Goal: Check status: Check status

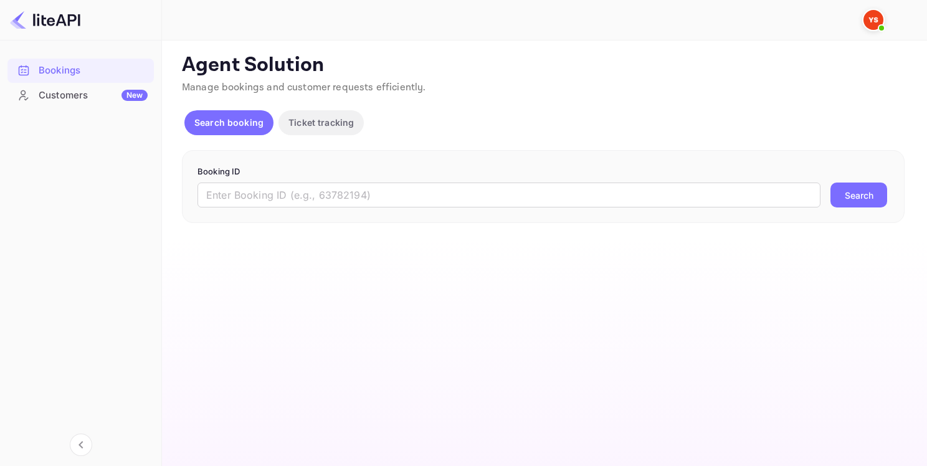
click at [277, 200] on input "text" at bounding box center [509, 195] width 623 height 25
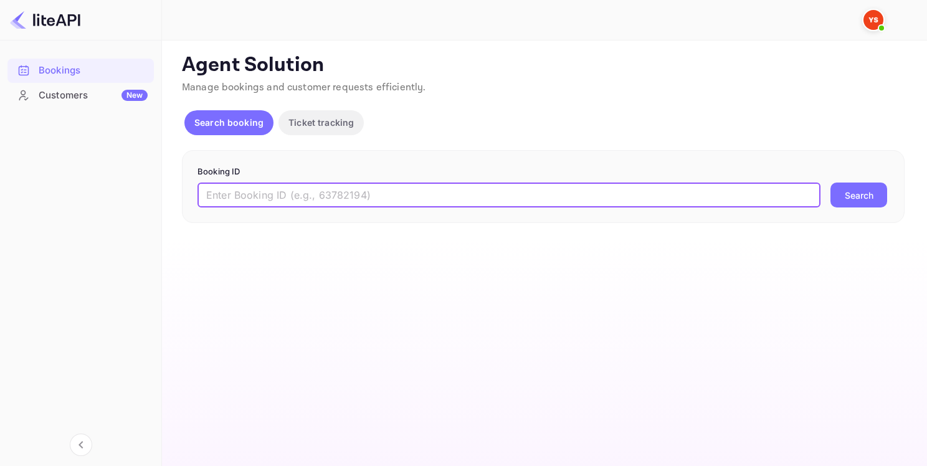
paste input "YA-3434-3171-7709"
click at [850, 196] on button "Search" at bounding box center [859, 195] width 57 height 25
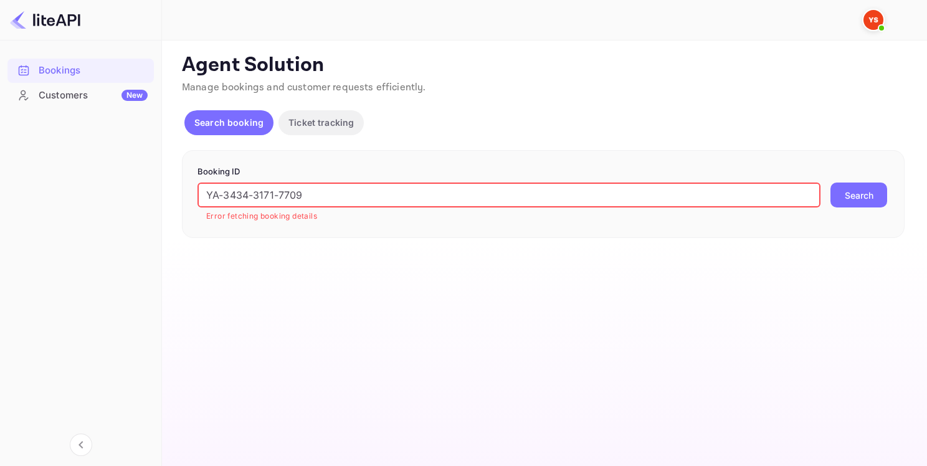
drag, startPoint x: 367, startPoint y: 191, endPoint x: 140, endPoint y: 194, distance: 227.4
click at [140, 194] on div "Bookings Customers New Now you can check your travel website directly from the …" at bounding box center [463, 233] width 927 height 466
paste input "8847718"
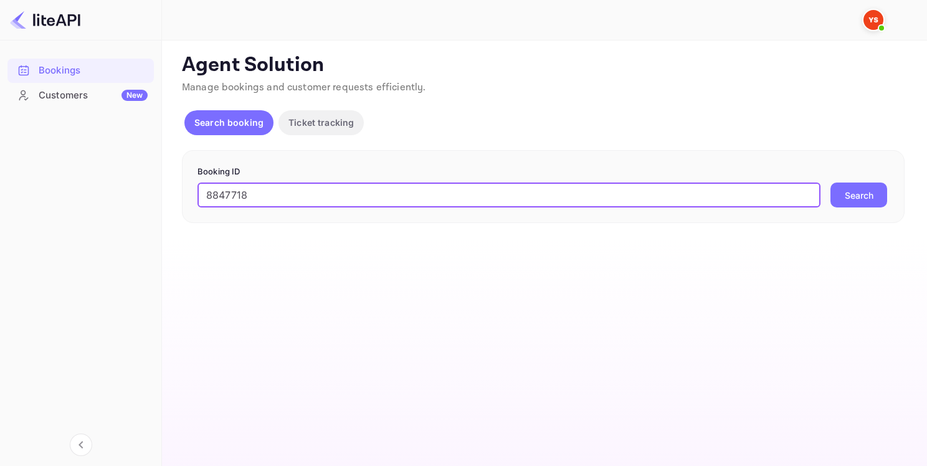
type input "8847718"
click at [862, 192] on button "Search" at bounding box center [859, 195] width 57 height 25
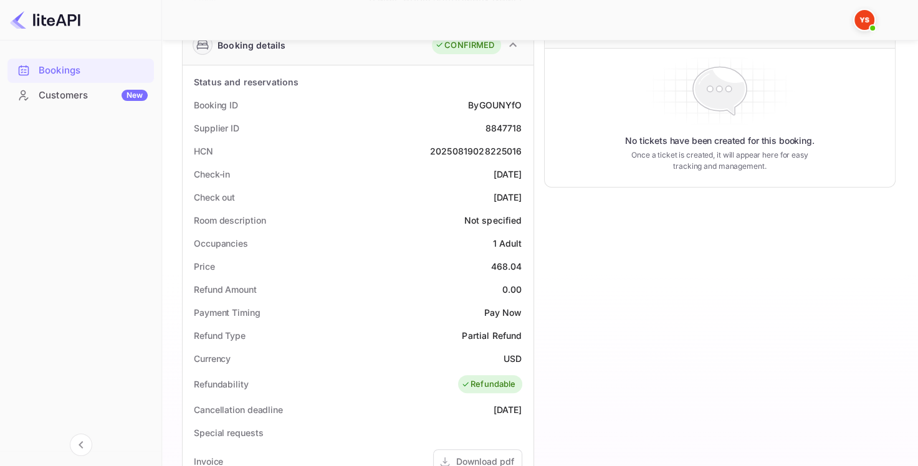
scroll to position [202, 0]
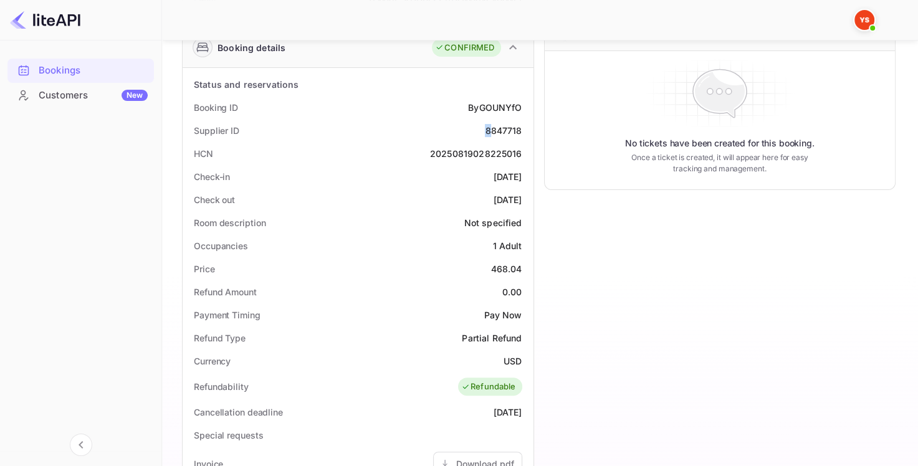
drag, startPoint x: 247, startPoint y: 130, endPoint x: 493, endPoint y: 128, distance: 246.7
click at [493, 128] on div "Supplier ID 8847718" at bounding box center [358, 130] width 341 height 23
click at [493, 128] on div "8847718" at bounding box center [503, 130] width 37 height 13
copy div "8847718"
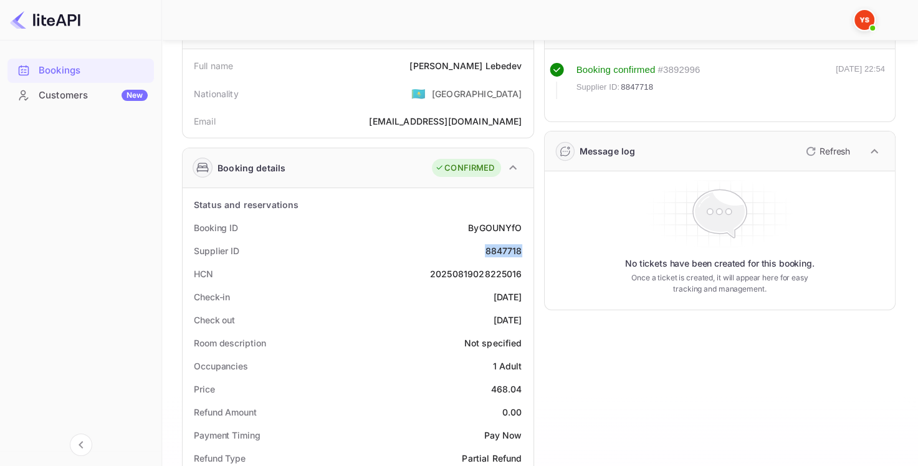
scroll to position [15, 0]
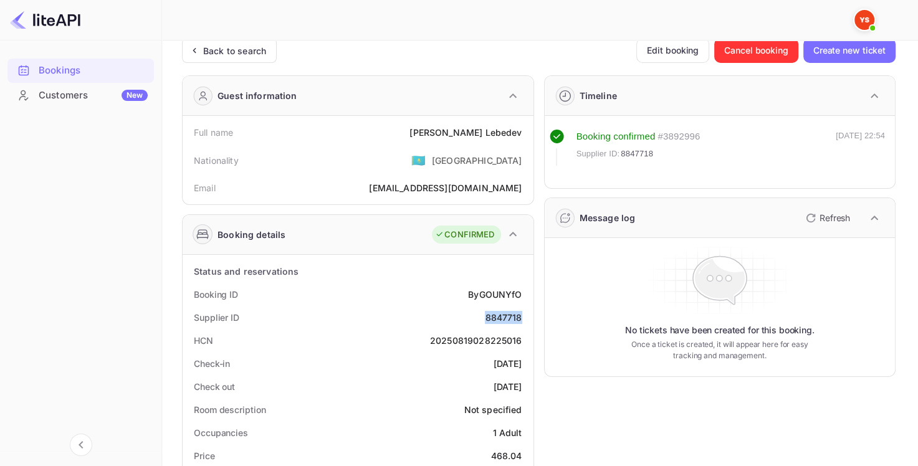
click at [485, 135] on div "[PERSON_NAME]" at bounding box center [465, 132] width 112 height 13
click at [455, 131] on div "[PERSON_NAME]" at bounding box center [465, 132] width 112 height 13
copy div "[PERSON_NAME]"
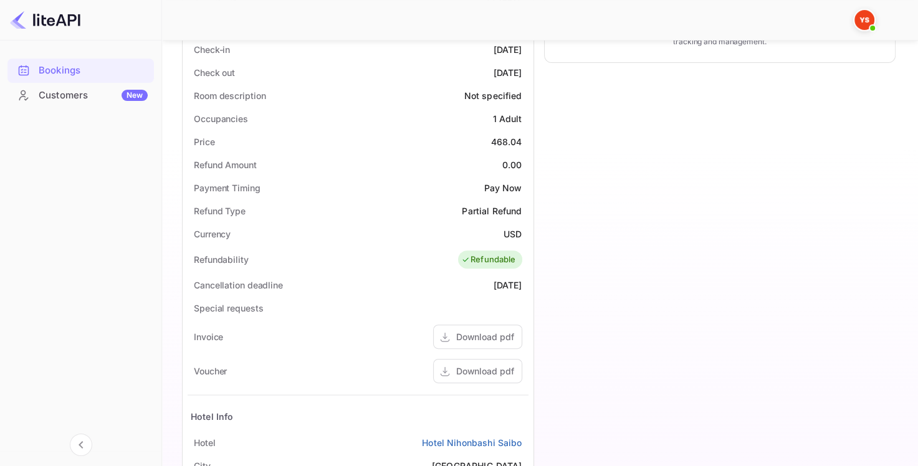
scroll to position [326, 0]
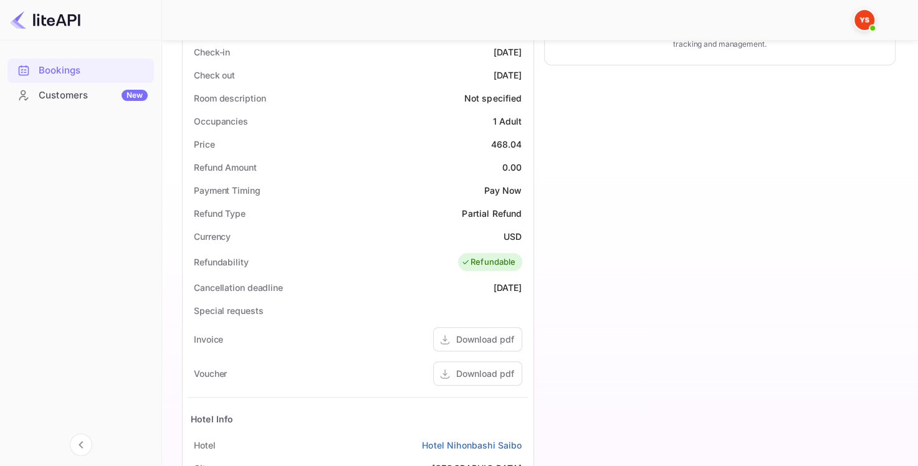
click at [505, 144] on div "468.04" at bounding box center [506, 144] width 31 height 13
copy div "468.04"
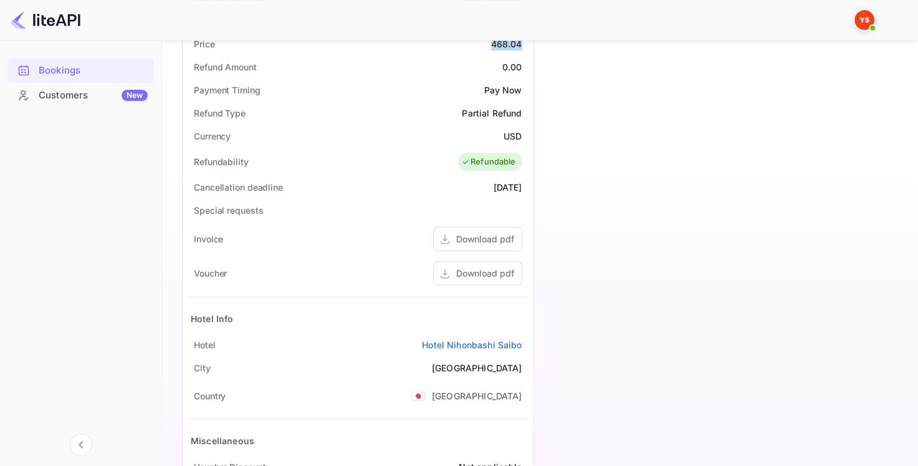
scroll to position [451, 0]
